Goal: Book appointment/travel/reservation

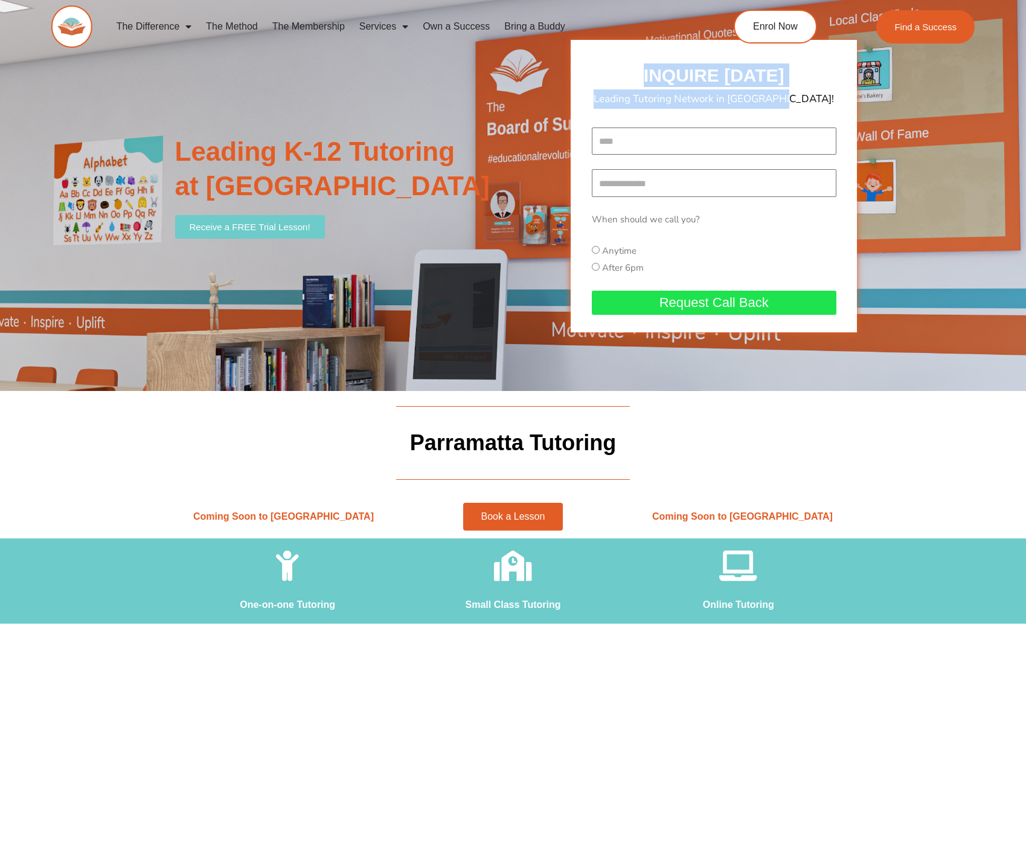
drag, startPoint x: 828, startPoint y: 100, endPoint x: 631, endPoint y: 72, distance: 199.0
click at [631, 72] on div "INQUIRE [DATE] Leading Tutoring Network in [GEOGRAPHIC_DATA]! Name Mobile Numbe…" at bounding box center [714, 186] width 286 height 292
drag, startPoint x: 626, startPoint y: 75, endPoint x: 623, endPoint y: 89, distance: 14.9
click at [626, 75] on h2 "INQUIRE [DATE]" at bounding box center [714, 75] width 274 height 24
click at [617, 129] on input "Name" at bounding box center [714, 141] width 245 height 28
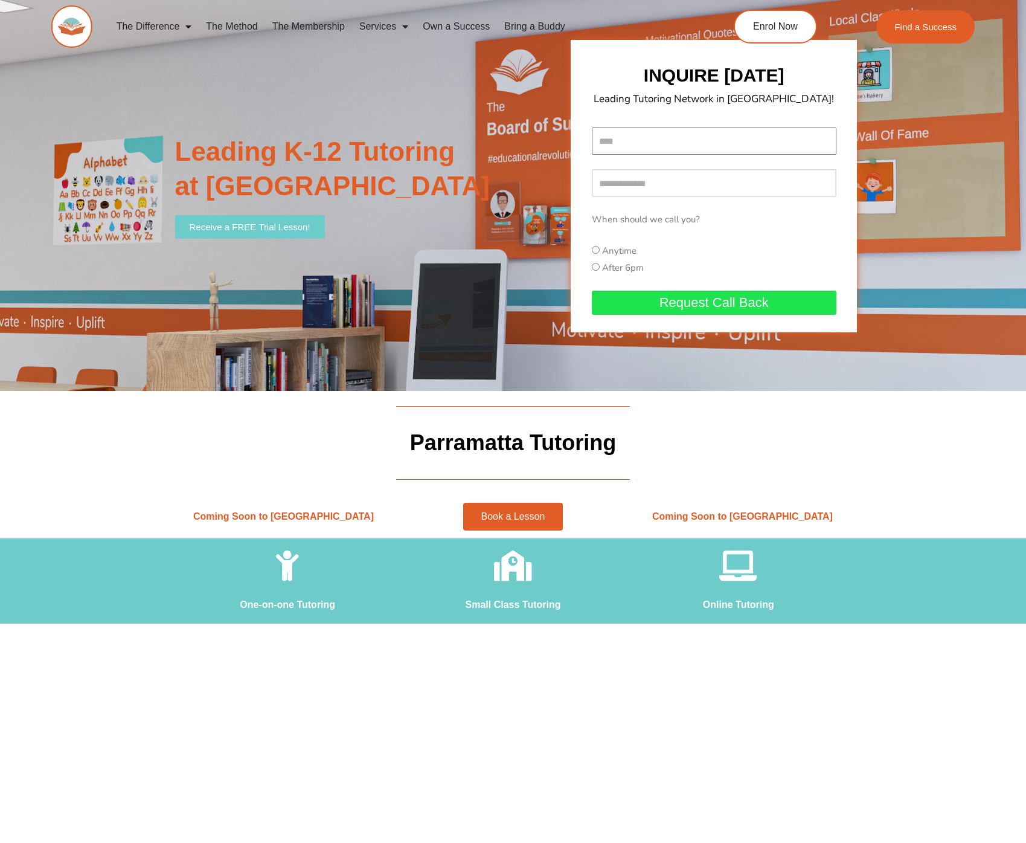
click at [631, 171] on input "Mobile Number" at bounding box center [714, 183] width 245 height 28
click at [640, 240] on div "Name Mobile Number When should we call you? When should we call you? Anytime Af…" at bounding box center [714, 228] width 251 height 202
click at [629, 246] on label "Anytime" at bounding box center [619, 251] width 34 height 12
click at [625, 262] on label "After 6pm" at bounding box center [623, 268] width 42 height 12
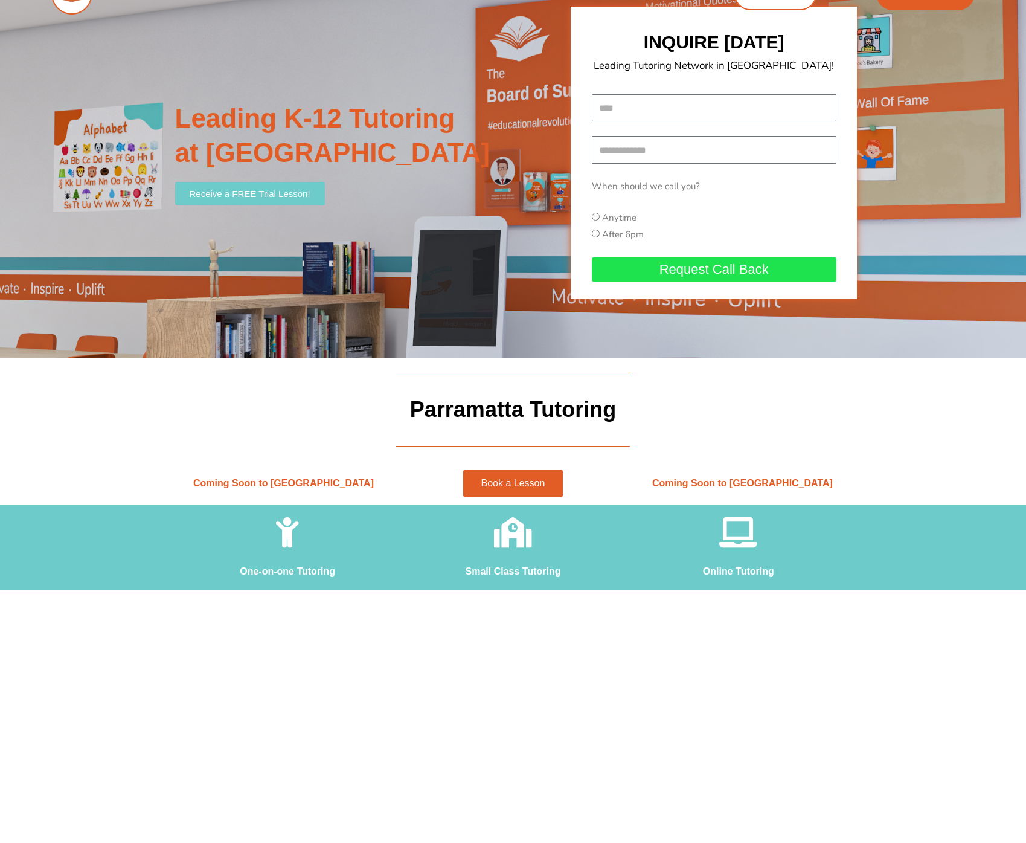
scroll to position [48, 0]
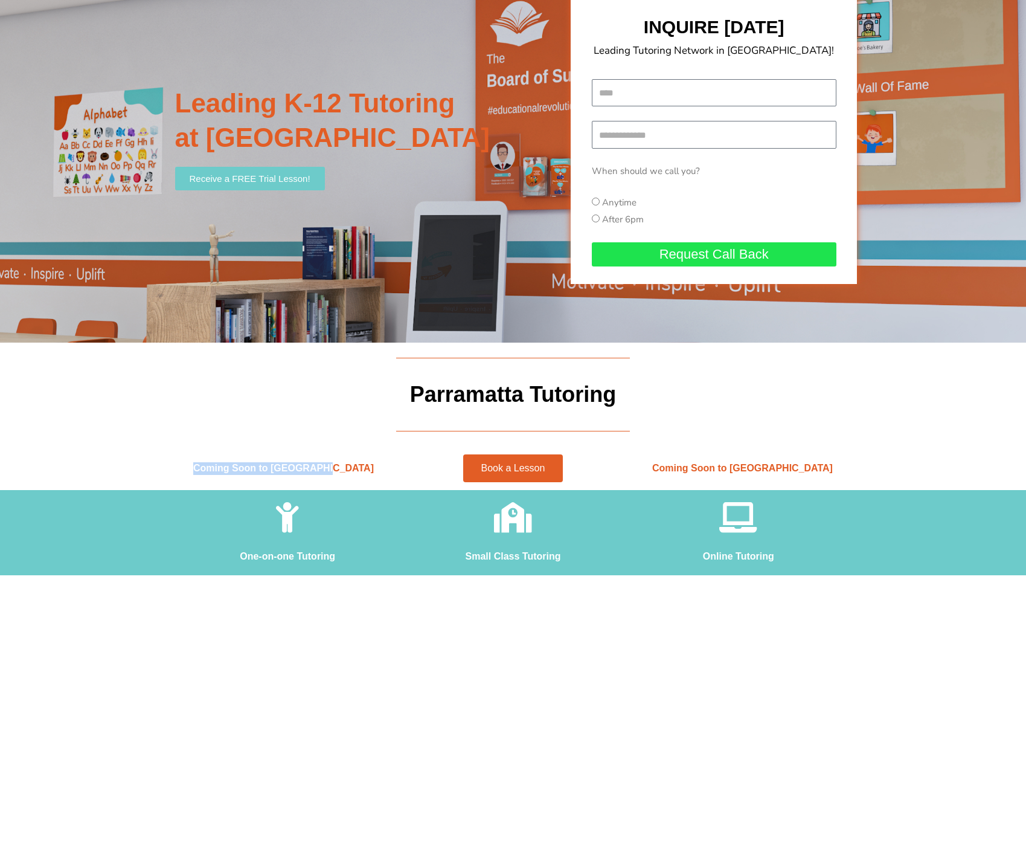
drag, startPoint x: 211, startPoint y: 458, endPoint x: 375, endPoint y: 480, distance: 165.2
click at [375, 480] on div "Coming Soon to [GEOGRAPHIC_DATA]" at bounding box center [284, 468] width 230 height 25
click at [388, 477] on div "Coming Soon to [GEOGRAPHIC_DATA]" at bounding box center [284, 468] width 230 height 25
drag, startPoint x: 382, startPoint y: 474, endPoint x: 178, endPoint y: 463, distance: 205.1
click at [202, 469] on div "Coming Soon to [GEOGRAPHIC_DATA]" at bounding box center [284, 468] width 230 height 25
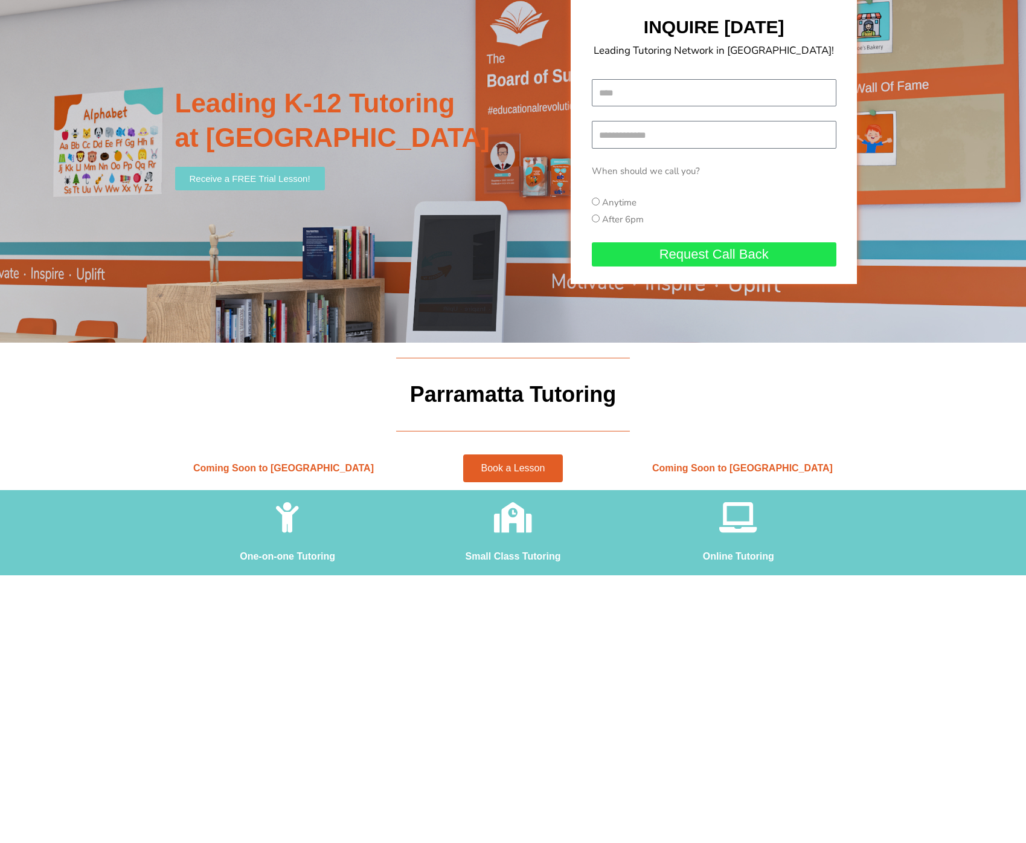
click at [152, 463] on section "Coming Soon to [GEOGRAPHIC_DATA] Book a Lesson Coming Soon to [GEOGRAPHIC_DATA]" at bounding box center [513, 467] width 1026 height 43
click at [157, 463] on section "Coming Soon to [GEOGRAPHIC_DATA] Book a Lesson Coming Soon to [GEOGRAPHIC_DATA]" at bounding box center [513, 467] width 1026 height 43
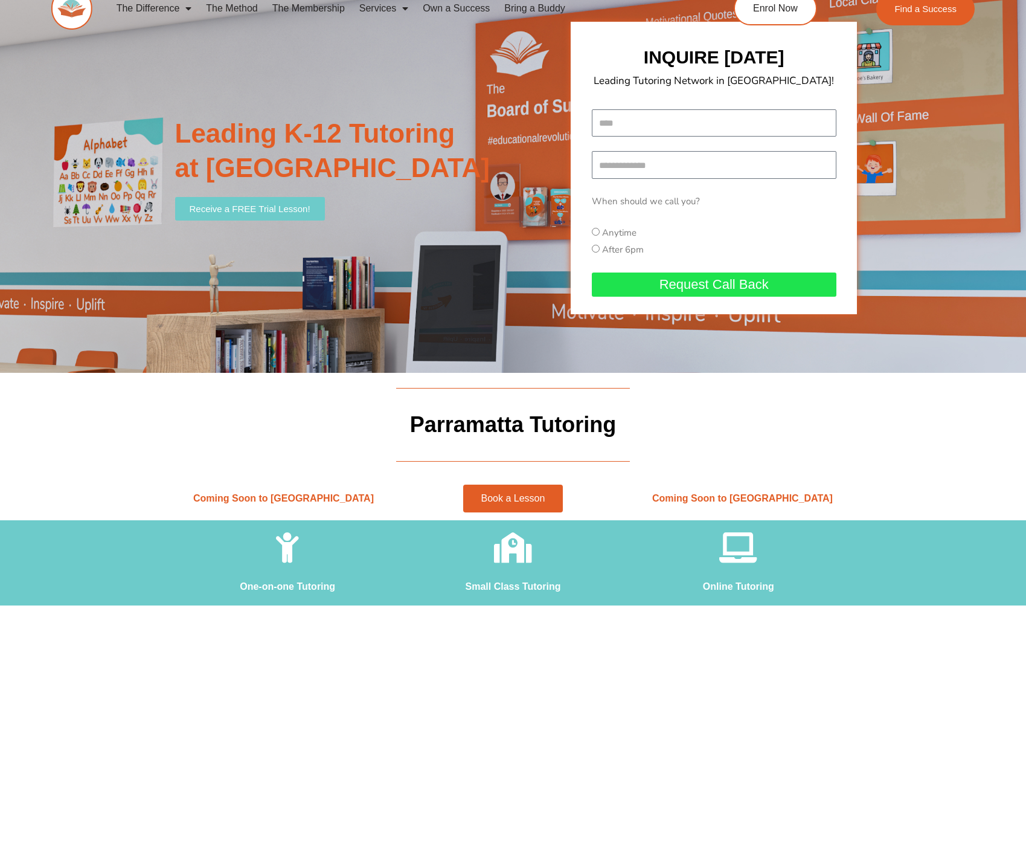
scroll to position [10, 0]
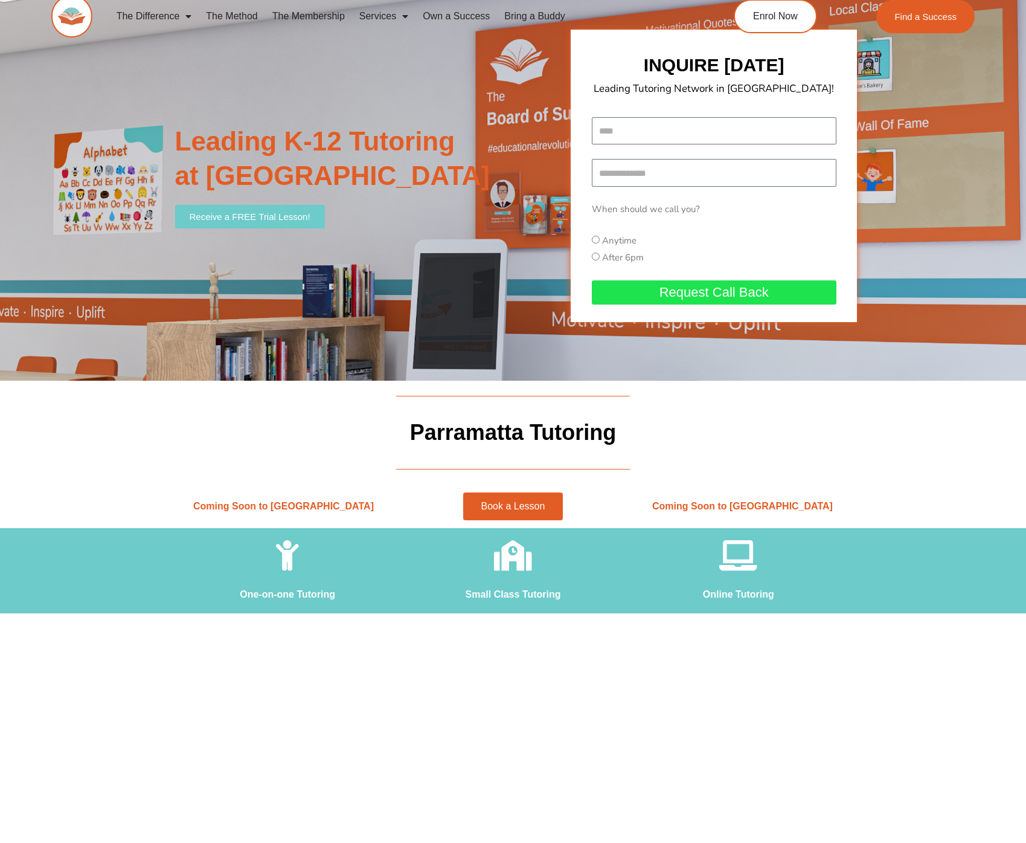
drag, startPoint x: 834, startPoint y: 510, endPoint x: 678, endPoint y: 511, distance: 155.9
click at [668, 515] on div "Coming Soon to [GEOGRAPHIC_DATA]" at bounding box center [743, 506] width 230 height 25
drag, startPoint x: 715, startPoint y: 510, endPoint x: 861, endPoint y: 510, distance: 146.2
click at [855, 511] on div "Coming Soon to [GEOGRAPHIC_DATA]" at bounding box center [743, 506] width 230 height 25
click at [861, 510] on section "Coming Soon to [GEOGRAPHIC_DATA] Book a Lesson Coming Soon to [GEOGRAPHIC_DATA]" at bounding box center [513, 505] width 1026 height 43
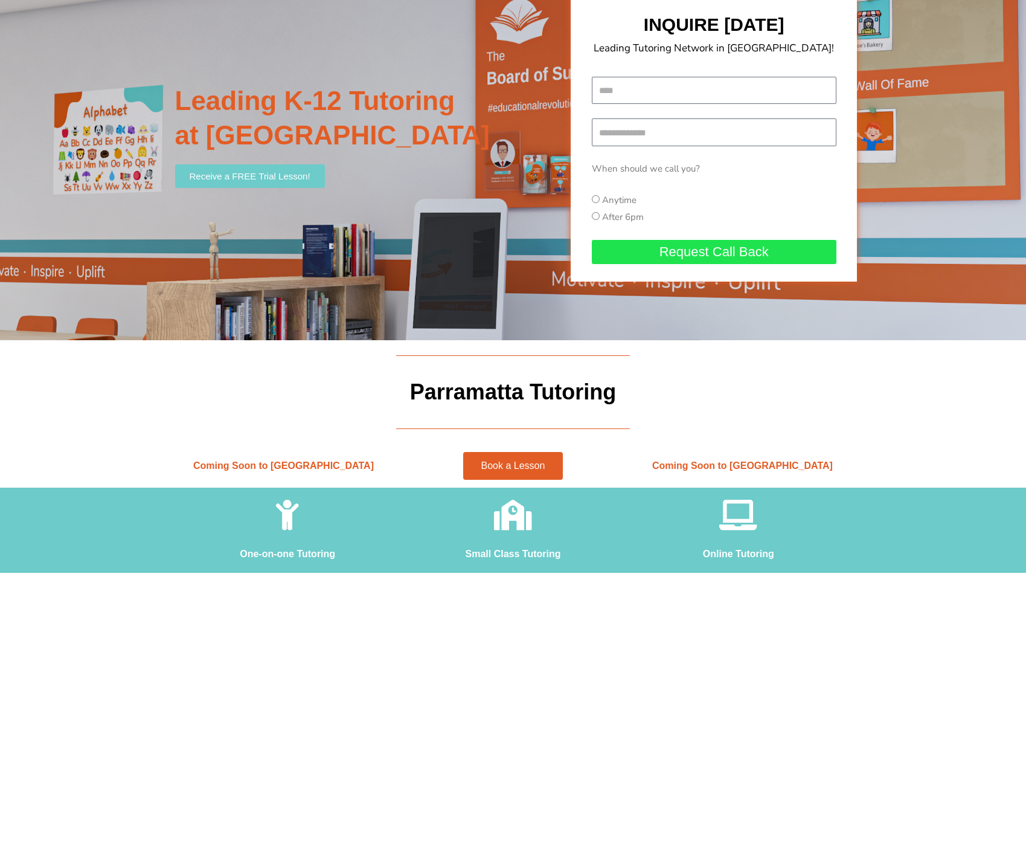
scroll to position [59, 0]
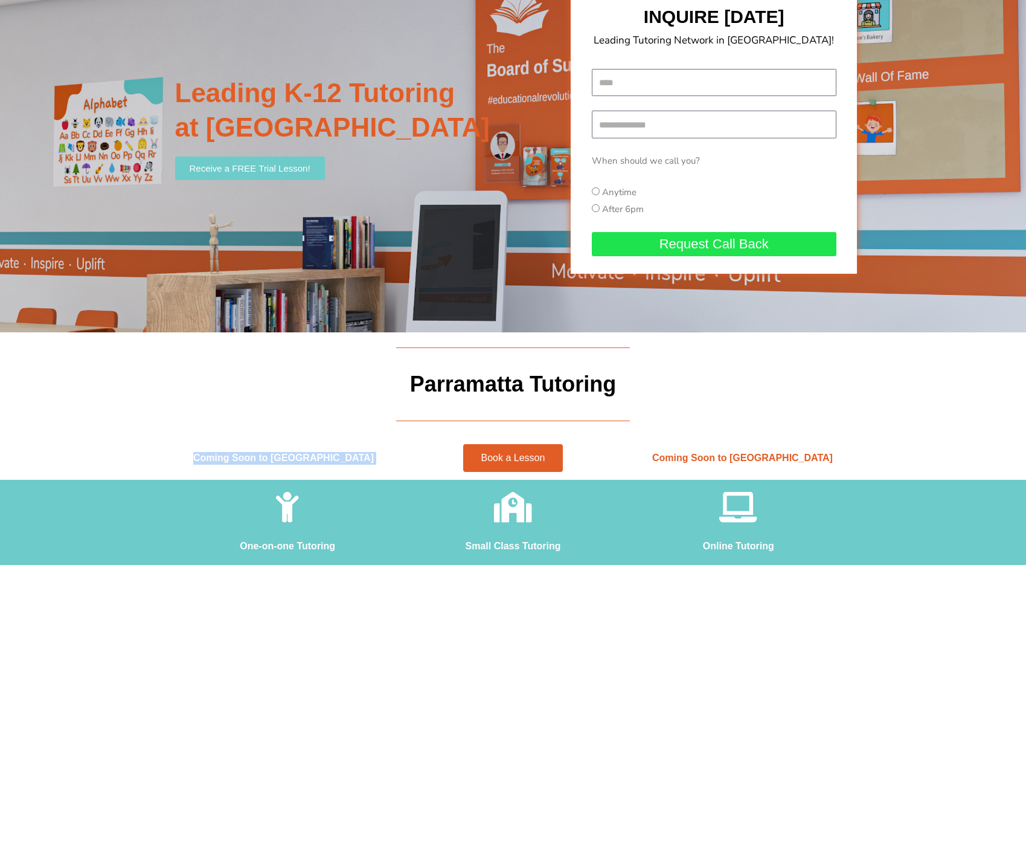
drag, startPoint x: 193, startPoint y: 445, endPoint x: 401, endPoint y: 459, distance: 208.3
click at [401, 459] on div "Coming Soon to [GEOGRAPHIC_DATA] Book a Lesson Coming Soon to [GEOGRAPHIC_DATA]" at bounding box center [513, 457] width 689 height 43
drag, startPoint x: 401, startPoint y: 459, endPoint x: 346, endPoint y: 459, distance: 55.6
click at [401, 459] on div "Book a Lesson" at bounding box center [513, 458] width 230 height 40
drag, startPoint x: 346, startPoint y: 459, endPoint x: 196, endPoint y: 452, distance: 150.0
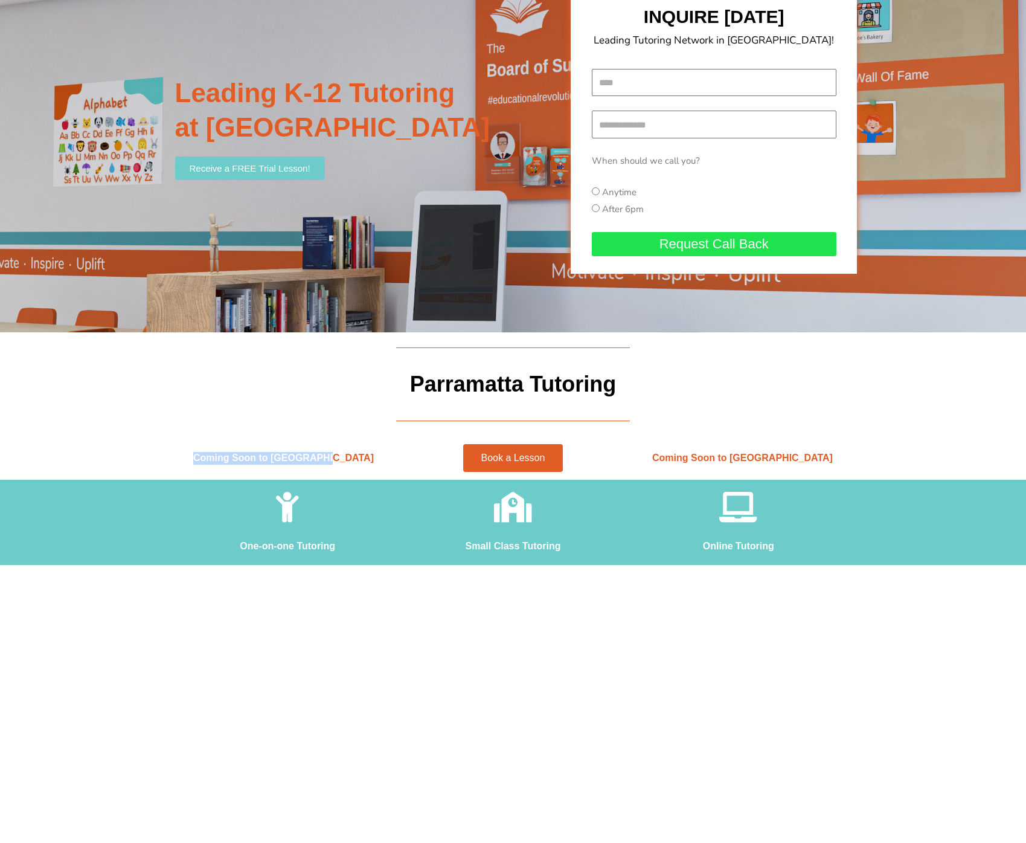
click at [196, 452] on h2 "Coming Soon to [GEOGRAPHIC_DATA]" at bounding box center [283, 458] width 217 height 13
drag, startPoint x: 201, startPoint y: 451, endPoint x: 405, endPoint y: 462, distance: 203.9
click at [405, 462] on div "Coming Soon to [GEOGRAPHIC_DATA] Book a Lesson Coming Soon to [GEOGRAPHIC_DATA]" at bounding box center [513, 457] width 689 height 43
click at [405, 462] on div "Book a Lesson" at bounding box center [512, 458] width 217 height 28
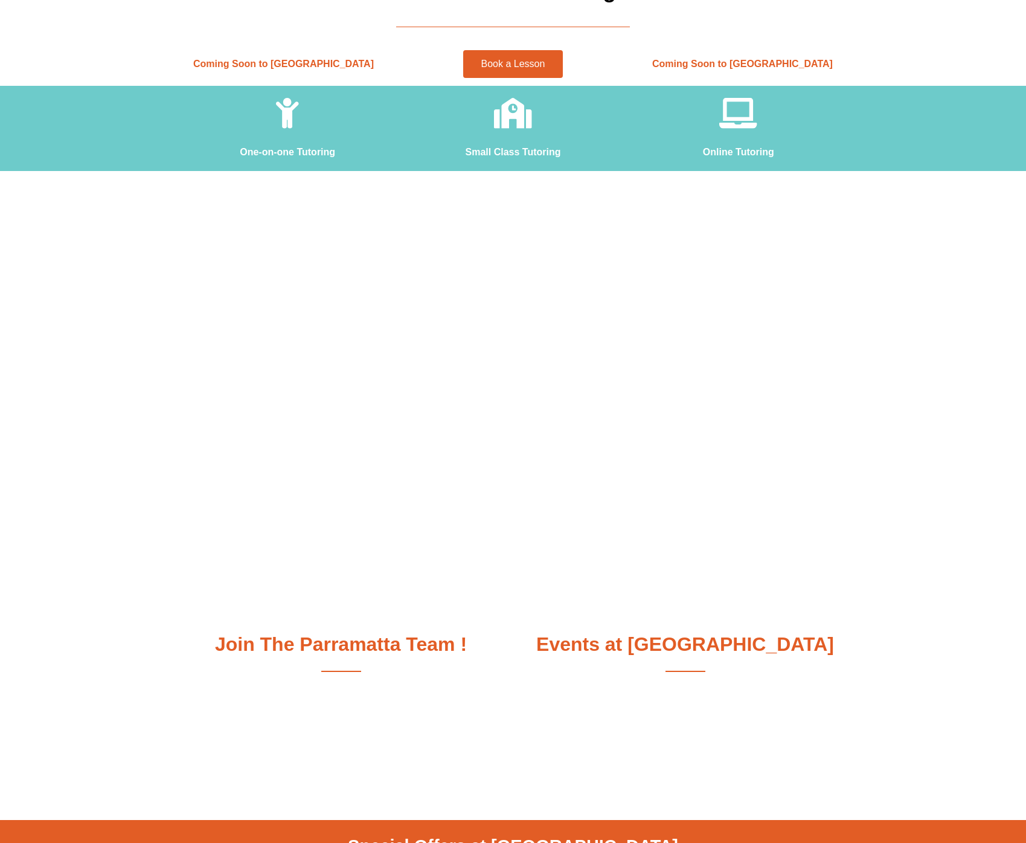
scroll to position [0, 0]
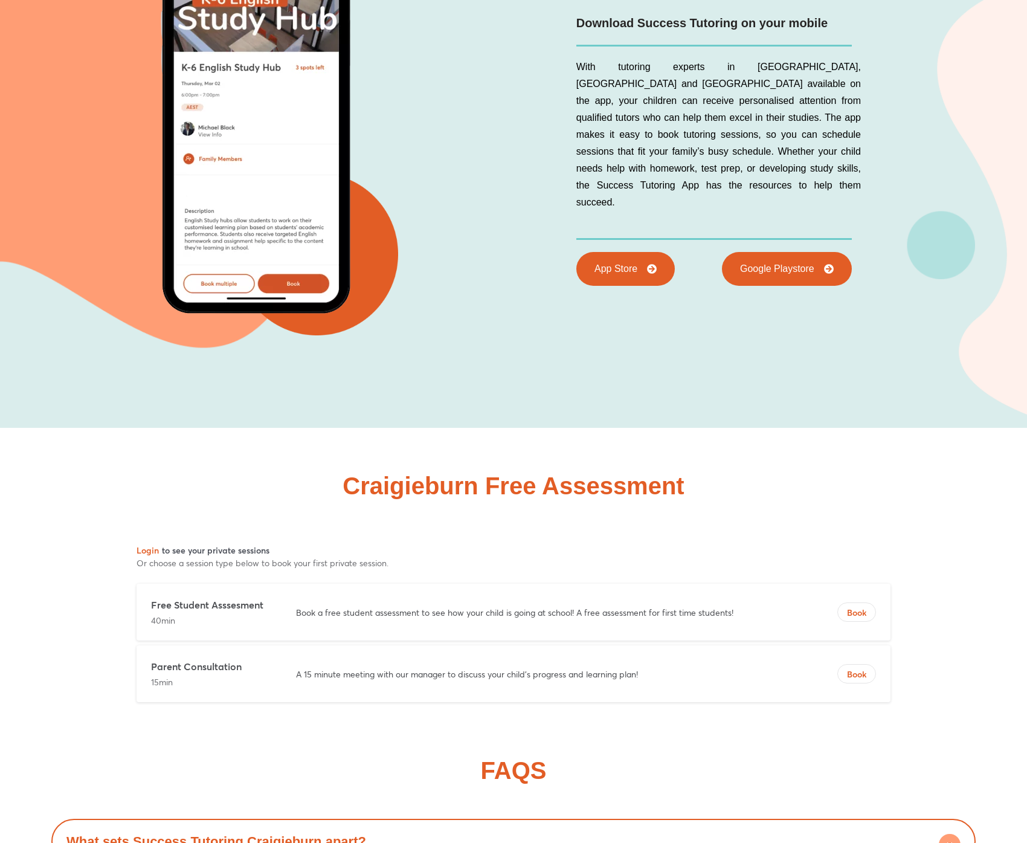
scroll to position [4981, 0]
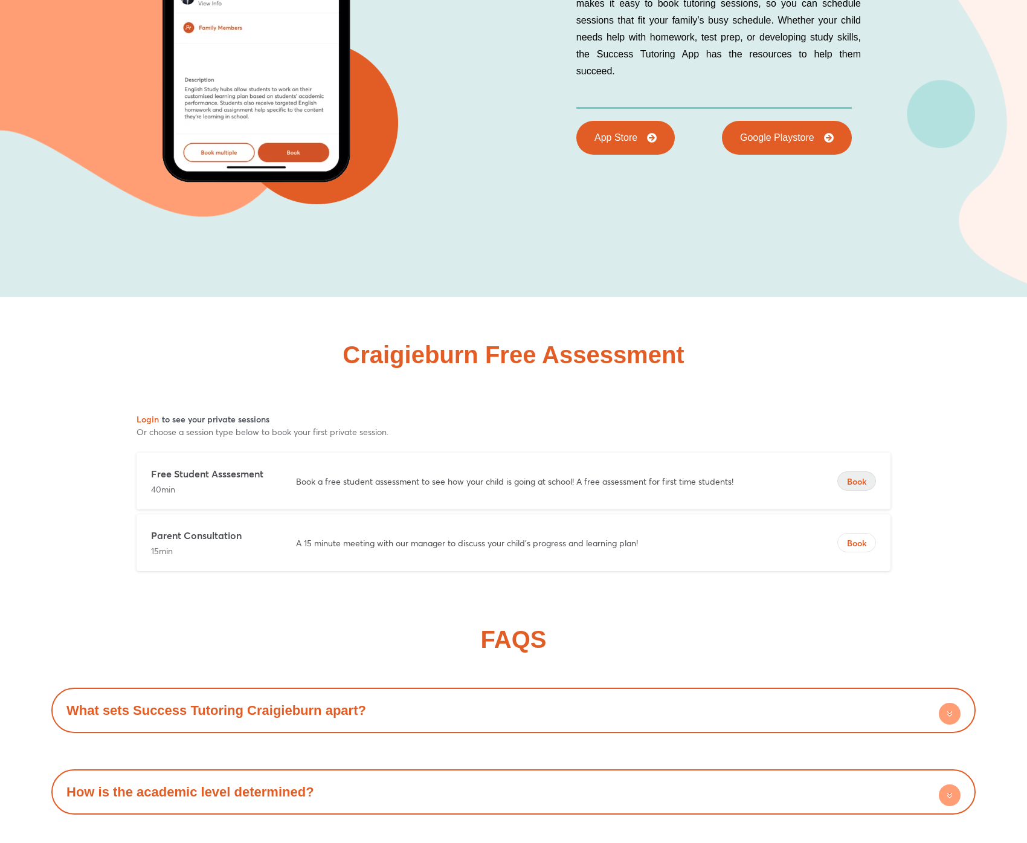
click at [860, 475] on span "Book" at bounding box center [856, 481] width 37 height 12
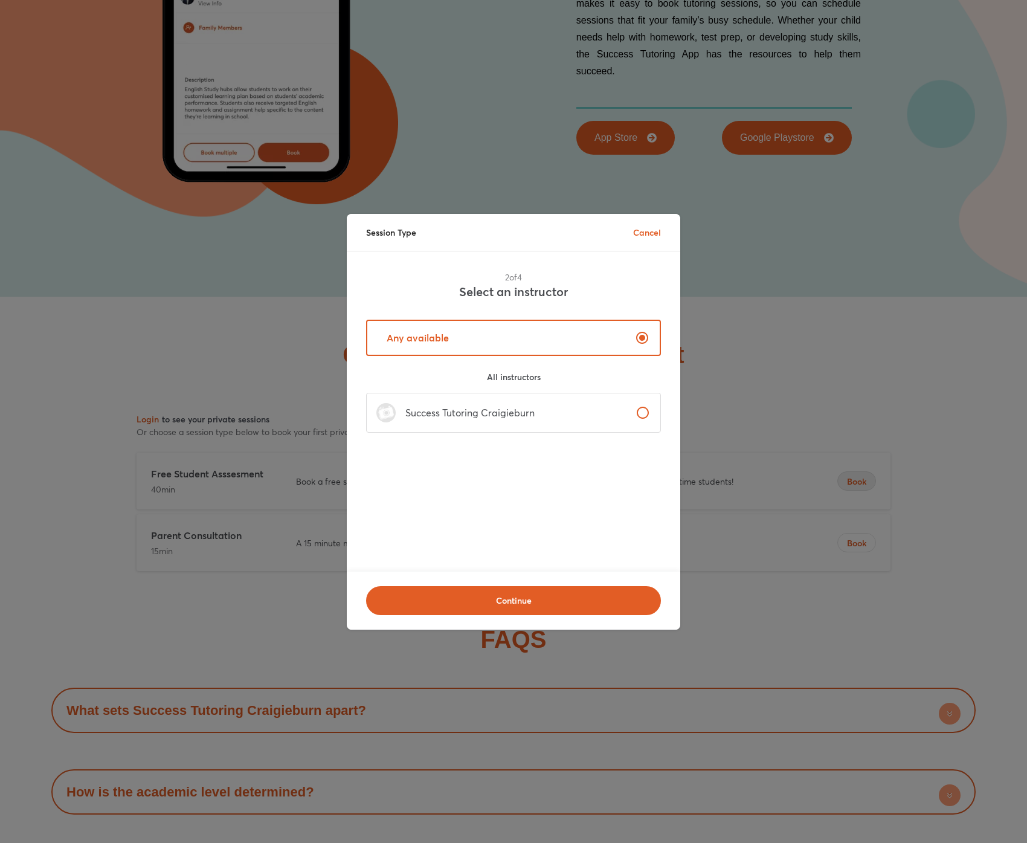
click at [494, 409] on p "Success Tutoring Craigieburn" at bounding box center [465, 412] width 139 height 14
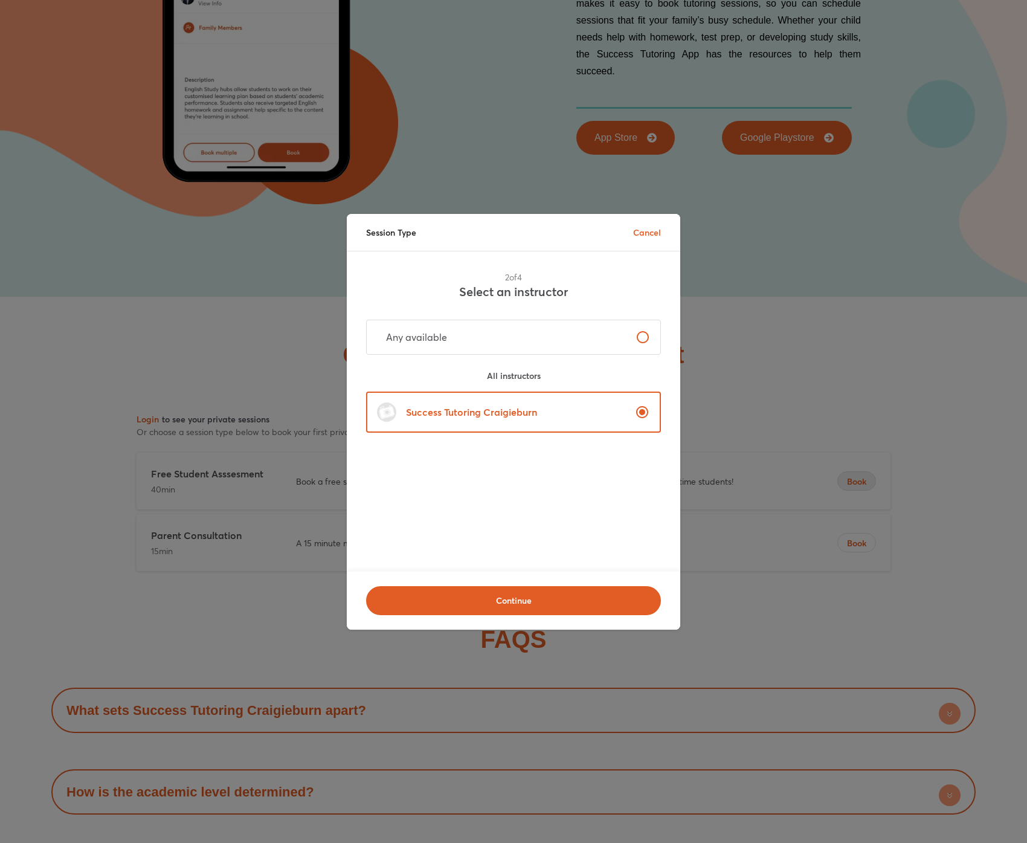
click at [424, 569] on div "2 of 4 Select an instructor Any available All instructors Success Tutoring Crai…" at bounding box center [513, 411] width 333 height 320
click at [449, 602] on span "Continue" at bounding box center [513, 600] width 263 height 12
